Goal: Task Accomplishment & Management: Use online tool/utility

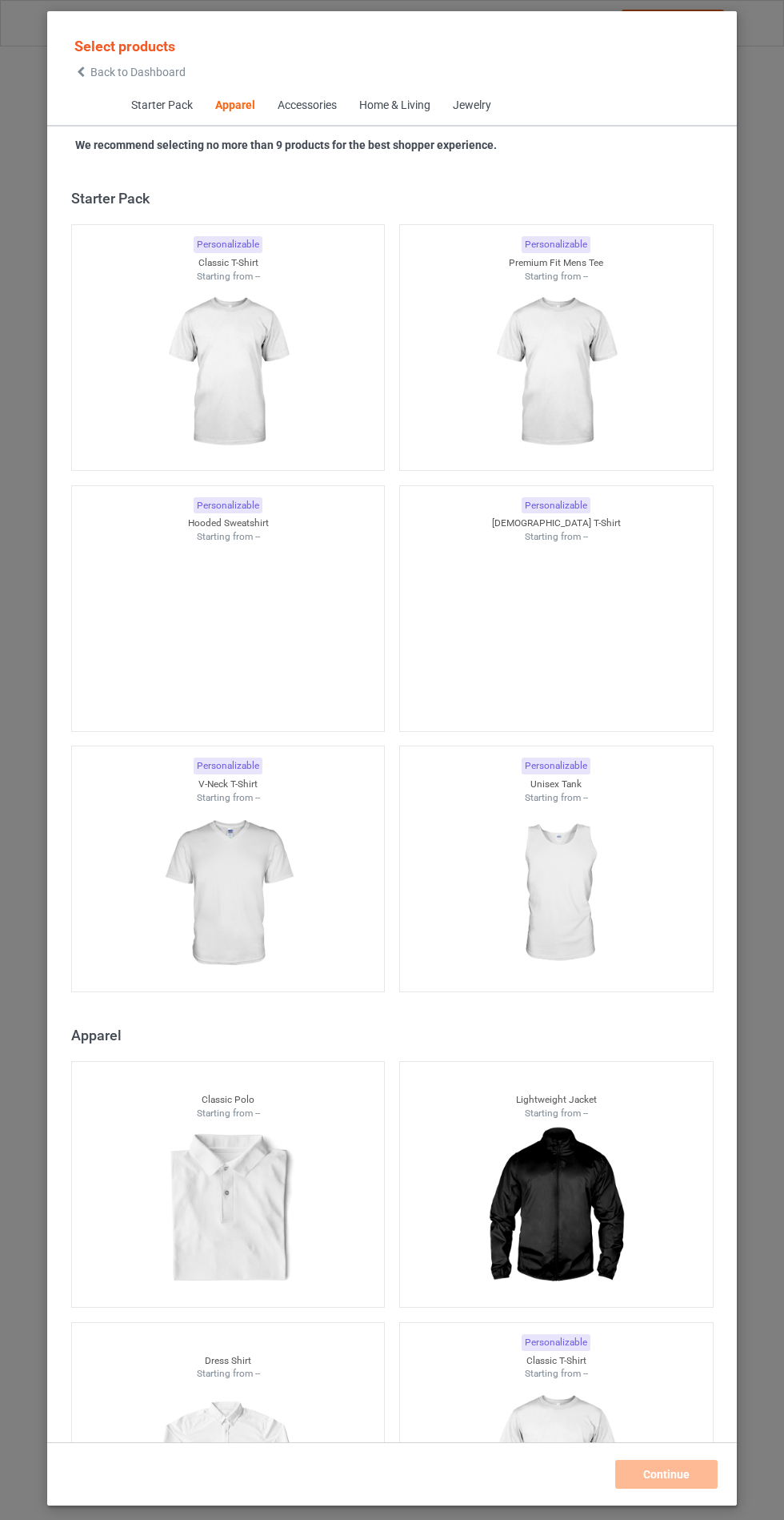
scroll to position [857, 0]
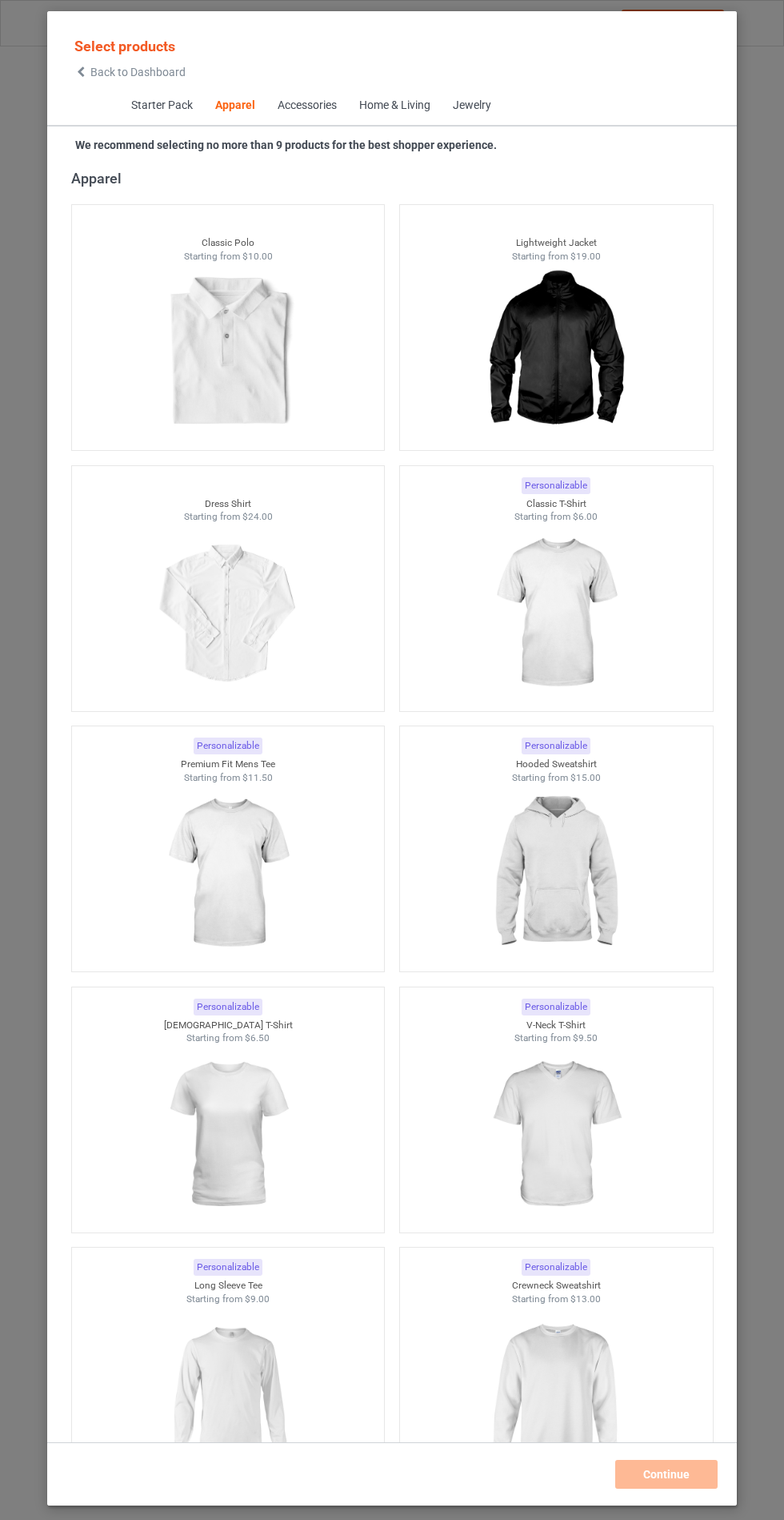
click at [302, 105] on div "Accessories" at bounding box center [306, 106] width 60 height 16
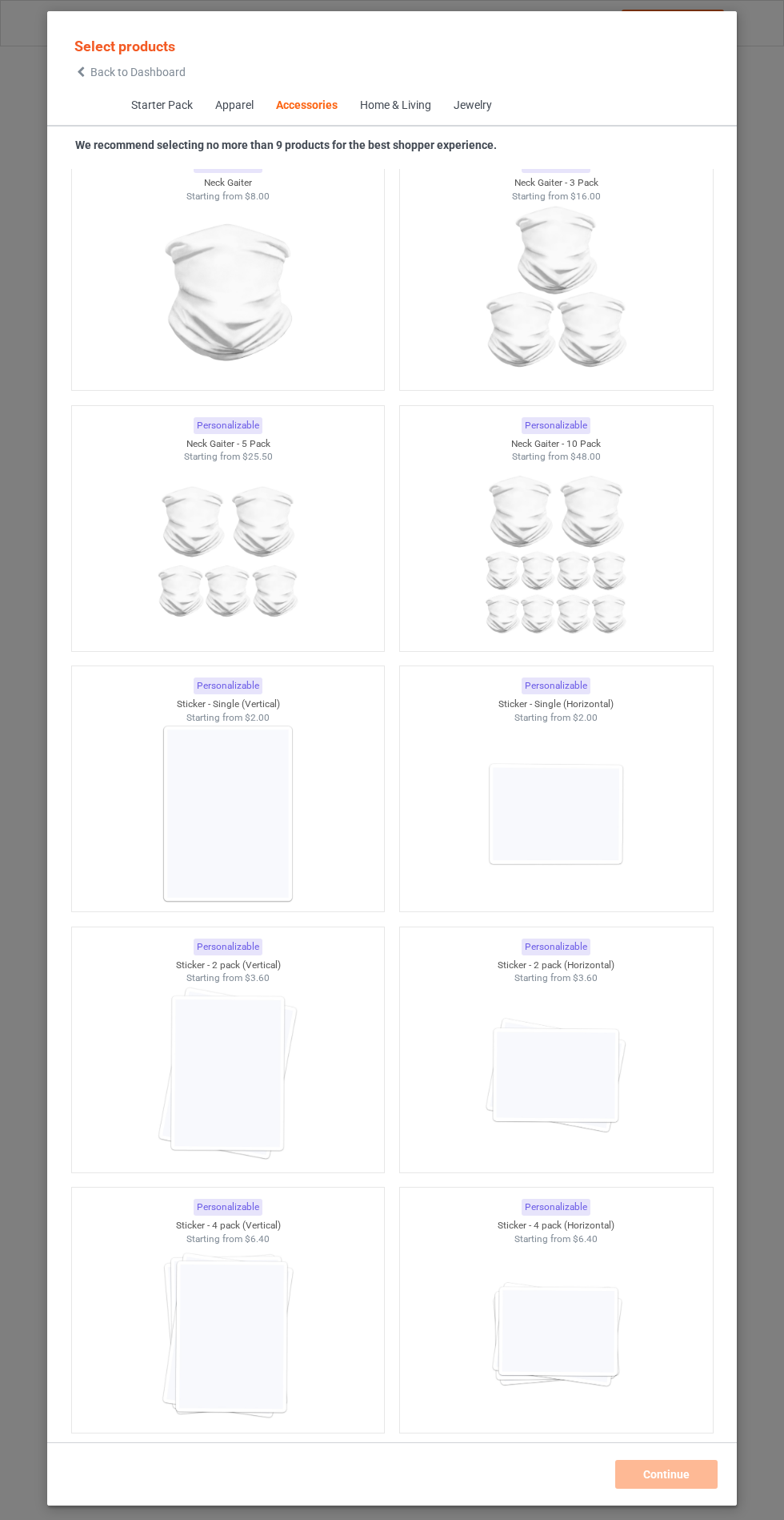
scroll to position [10002, 0]
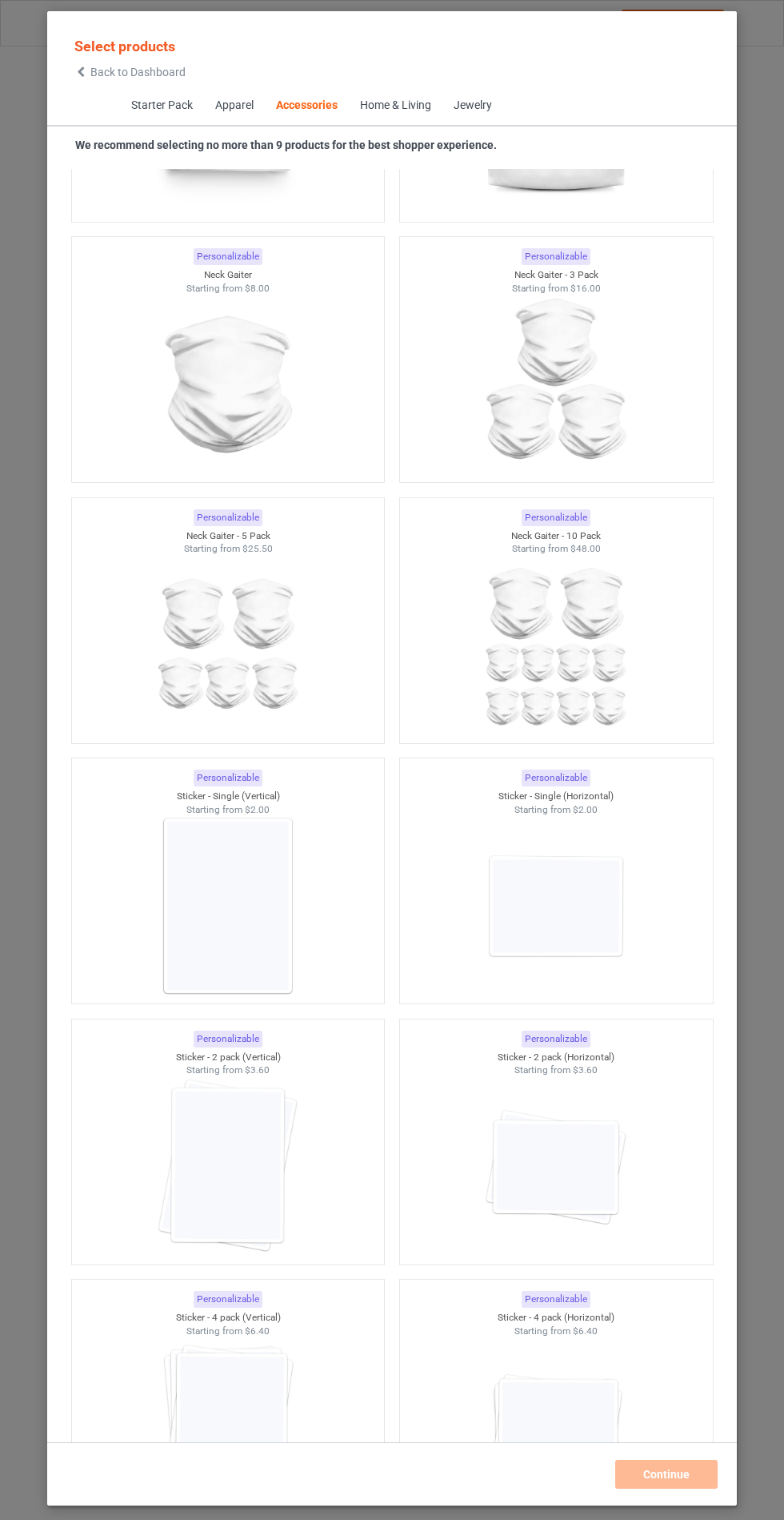
click at [190, 933] on img at bounding box center [228, 906] width 144 height 180
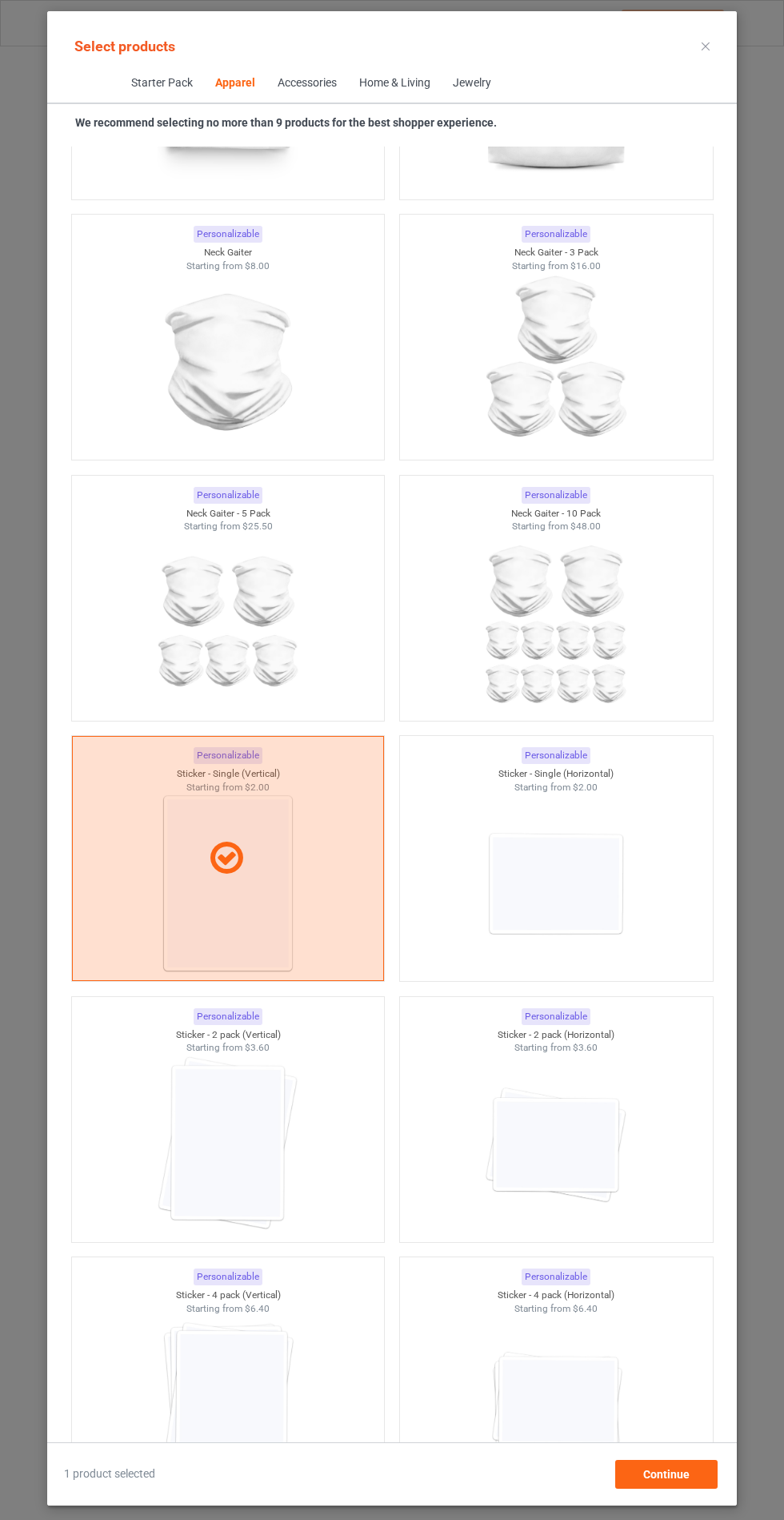
click at [525, 967] on img at bounding box center [556, 883] width 144 height 180
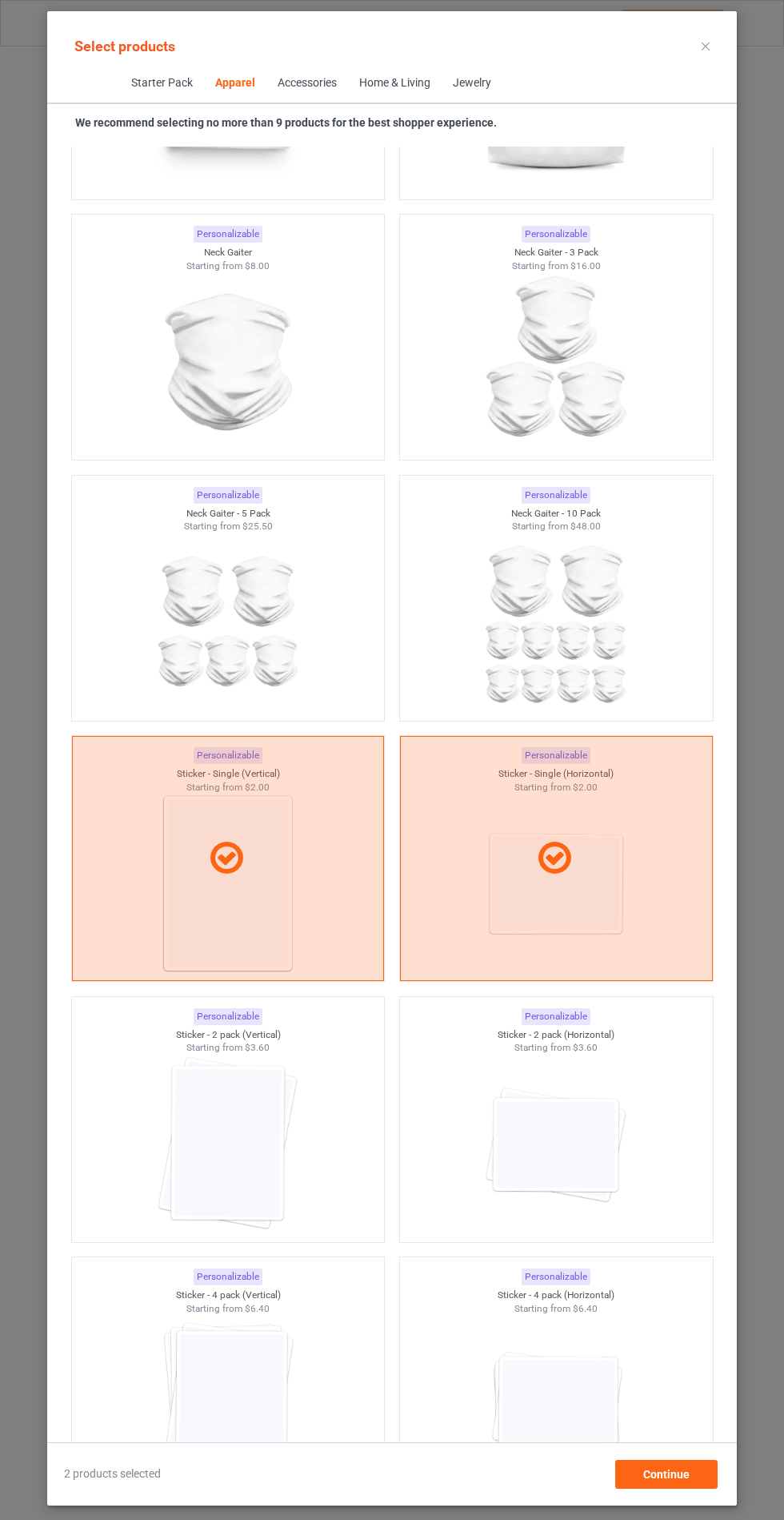
click at [214, 1191] on img at bounding box center [228, 1144] width 144 height 180
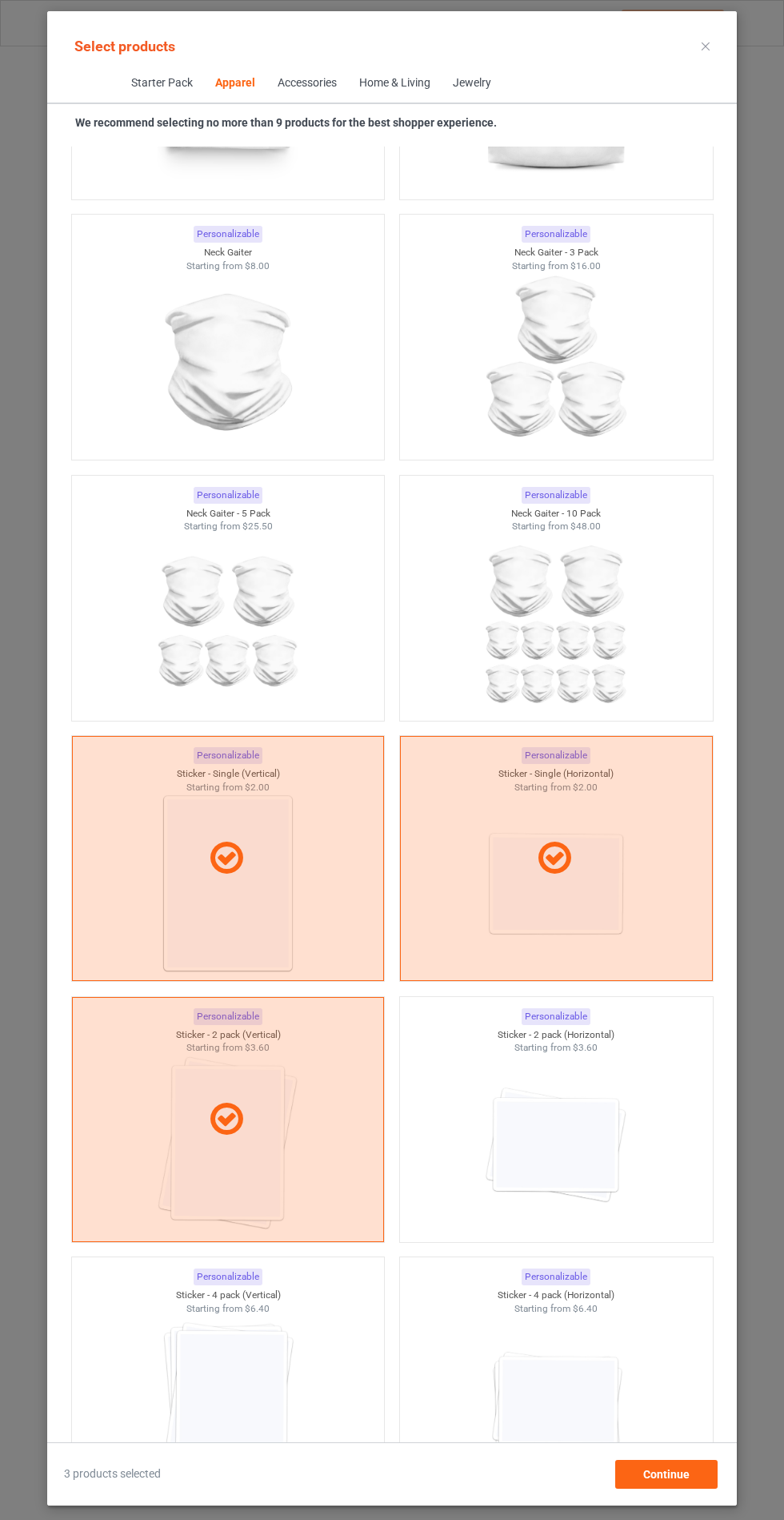
click at [502, 1180] on img at bounding box center [556, 1144] width 144 height 180
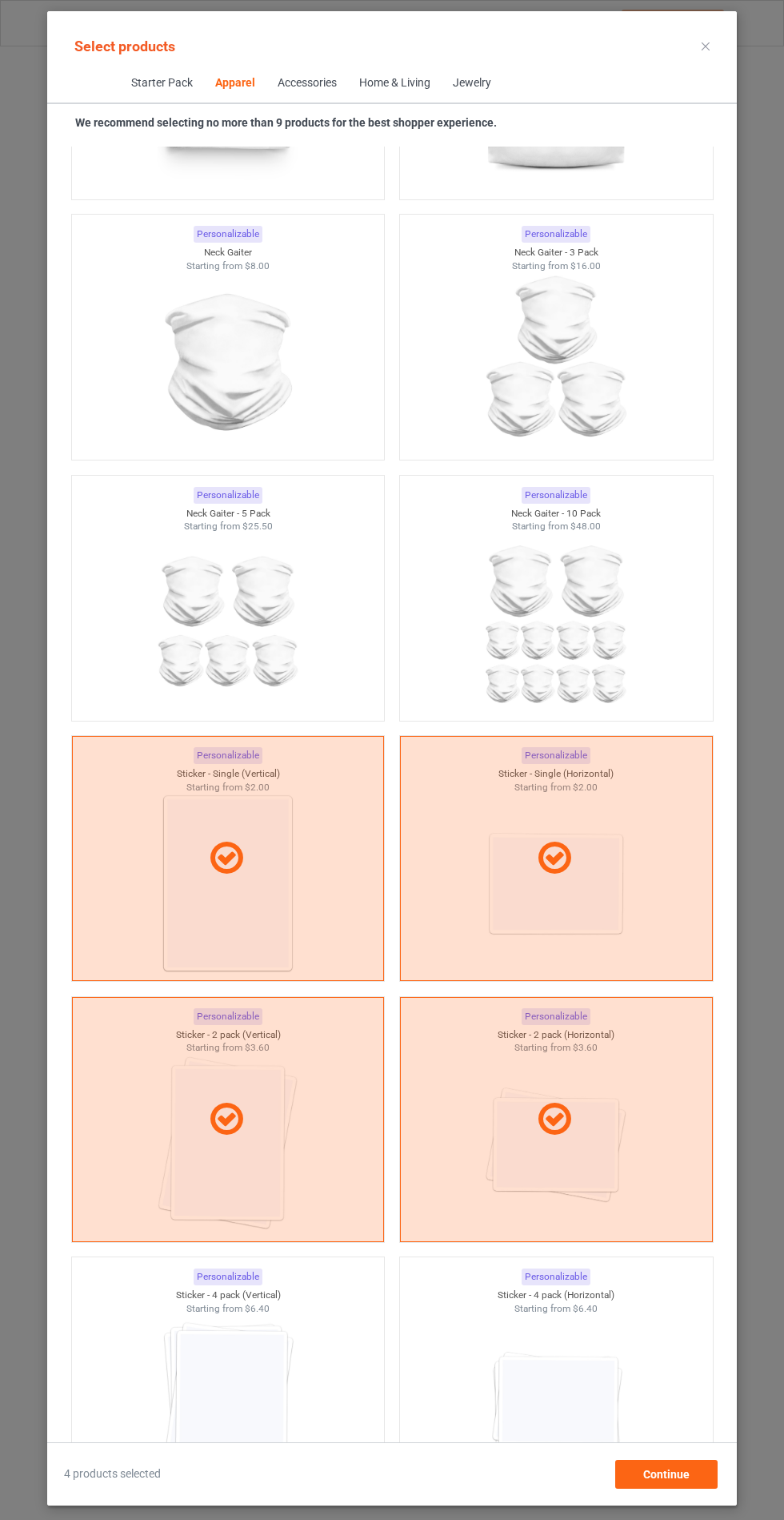
click at [241, 1334] on img at bounding box center [228, 1405] width 144 height 180
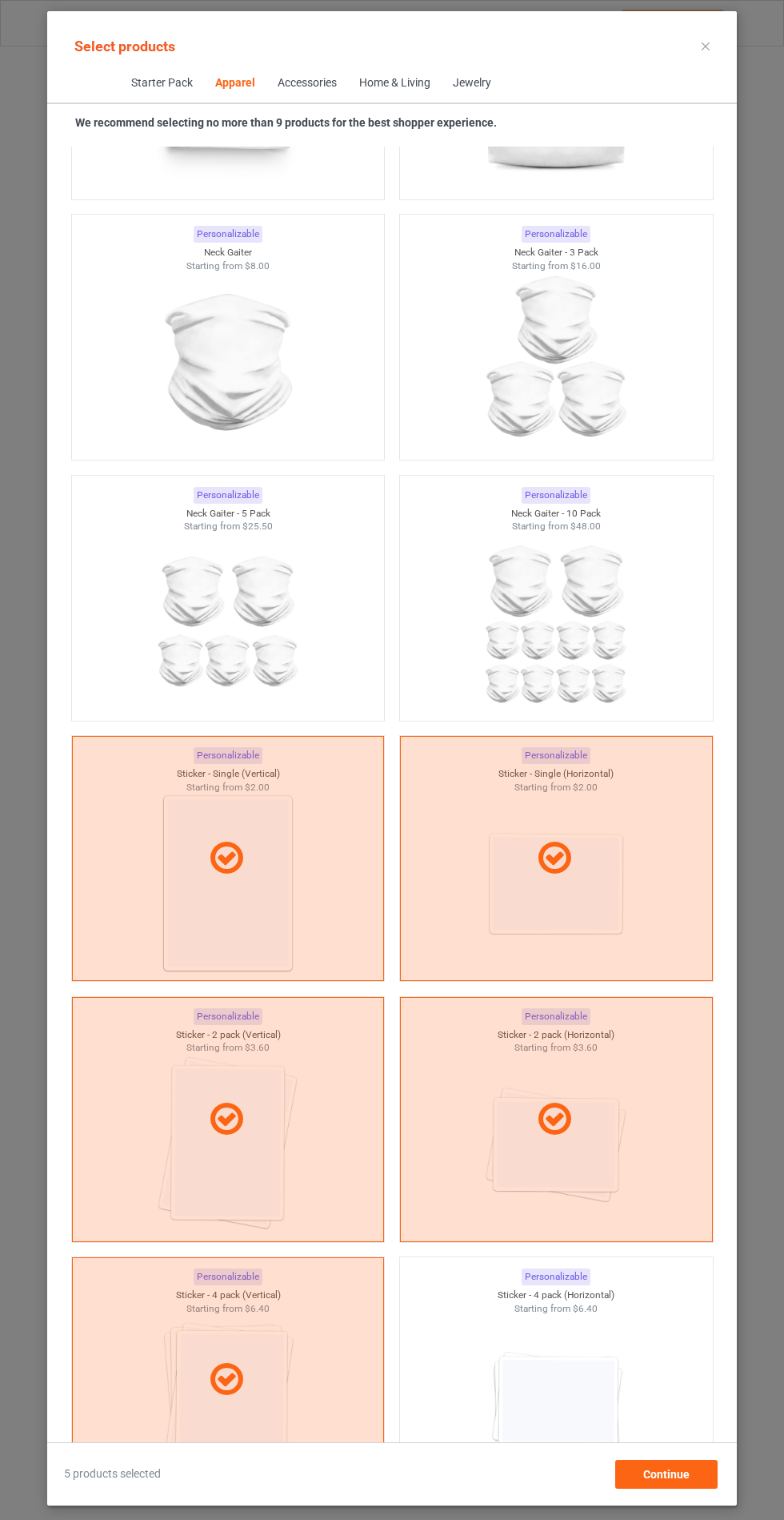
click at [475, 1376] on div at bounding box center [556, 1405] width 313 height 180
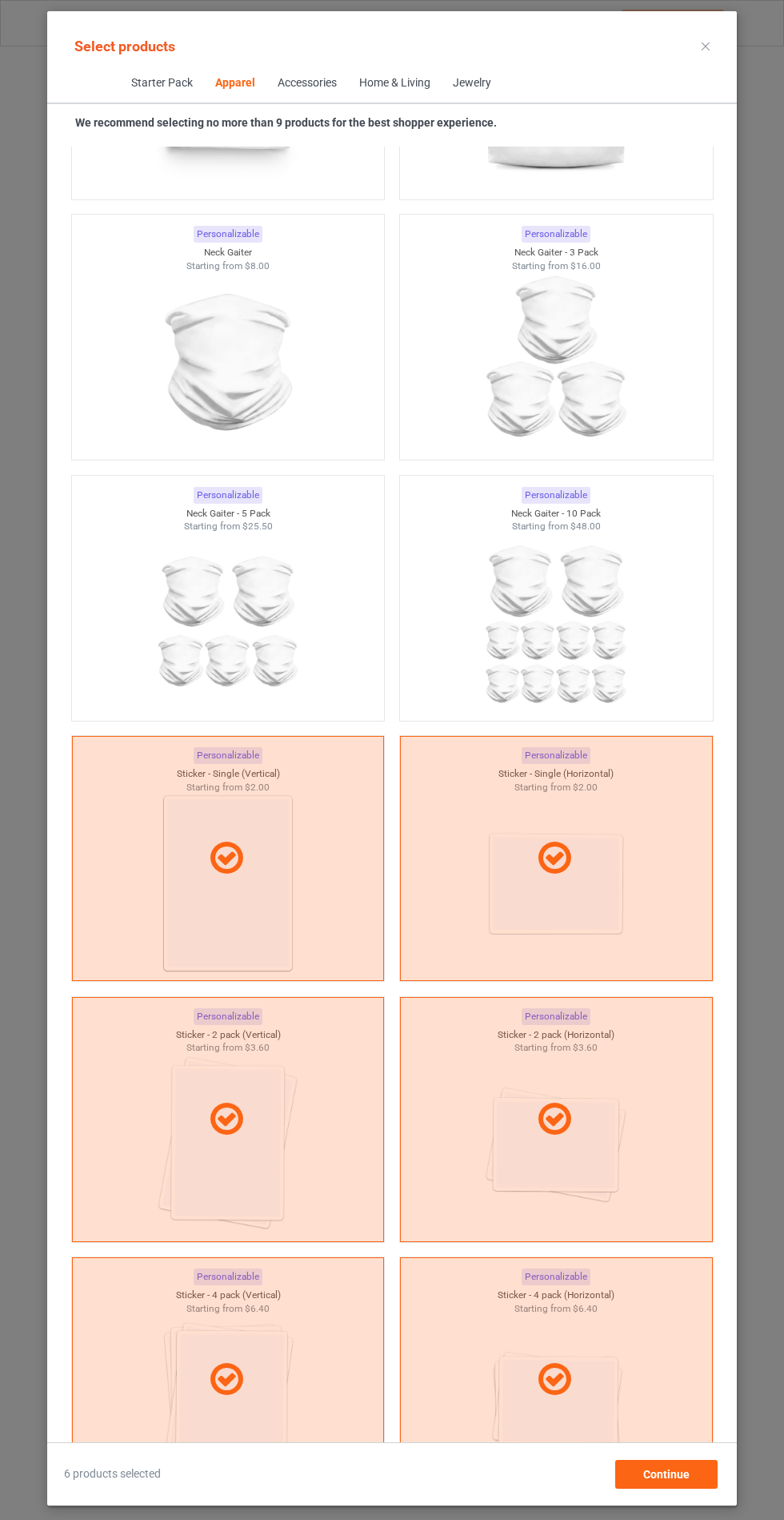
click at [704, 50] on icon at bounding box center [706, 47] width 8 height 8
